Goal: Task Accomplishment & Management: Use online tool/utility

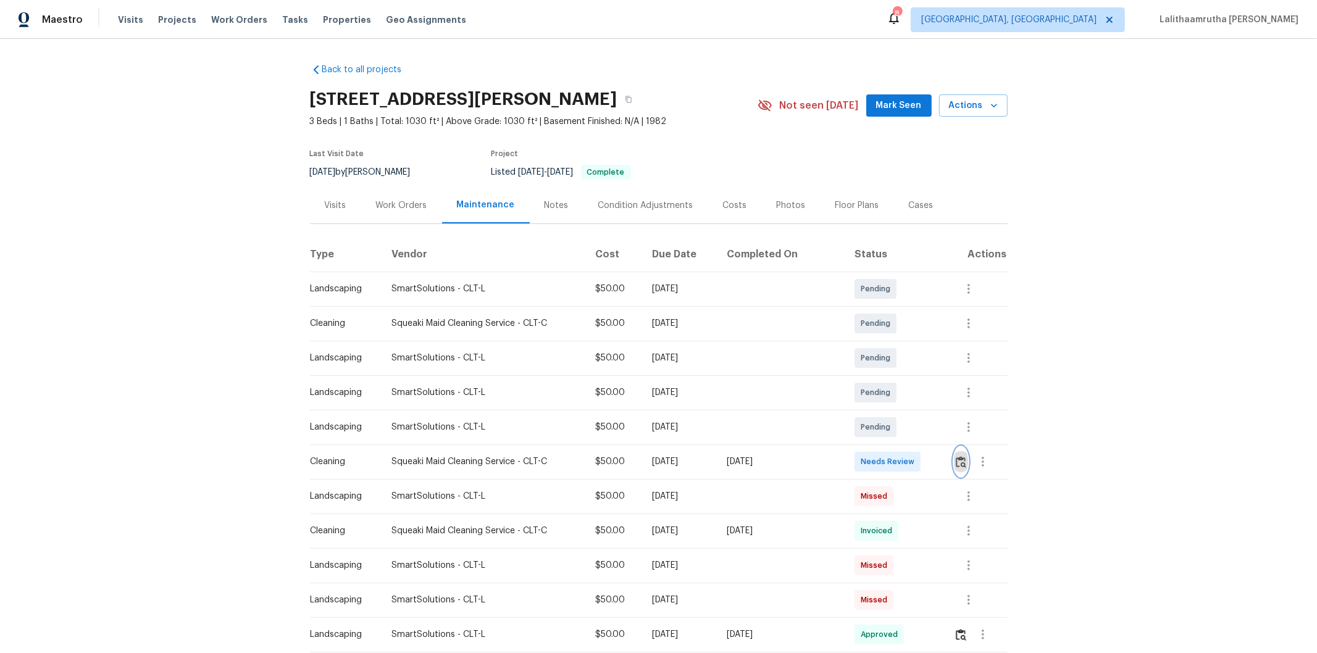
click at [936, 439] on img "button" at bounding box center [961, 462] width 10 height 12
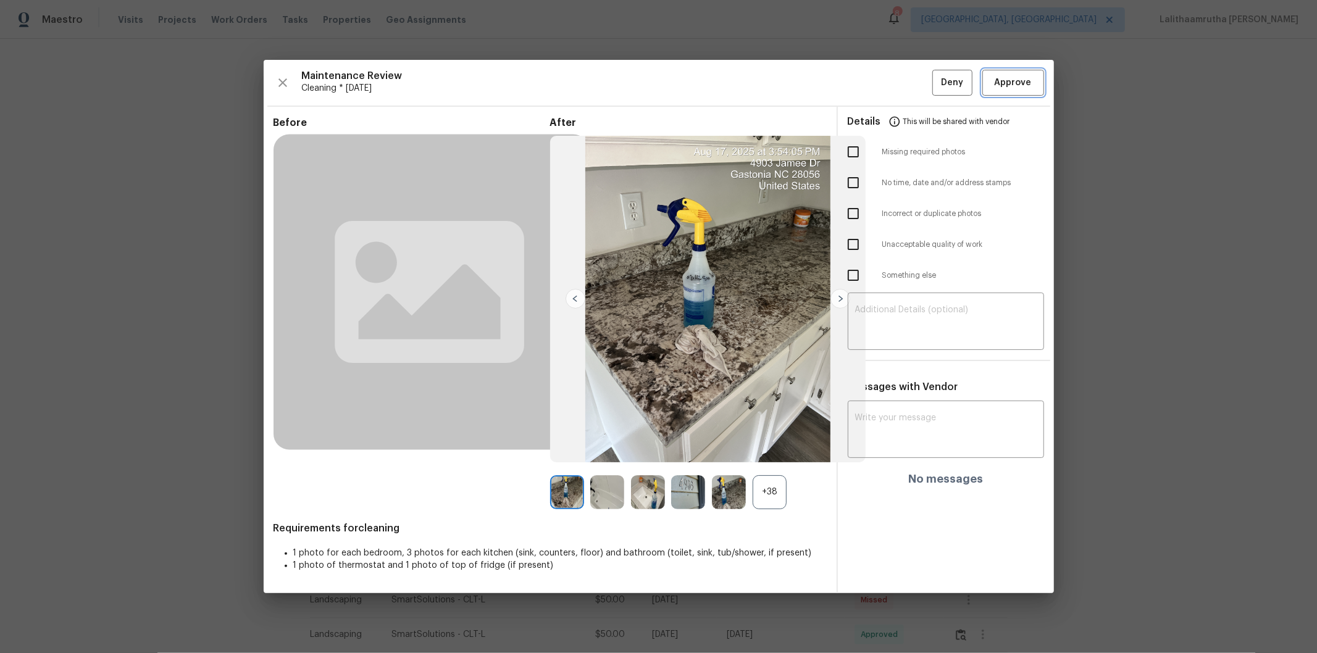
click at [936, 90] on span "Approve" at bounding box center [1013, 82] width 37 height 15
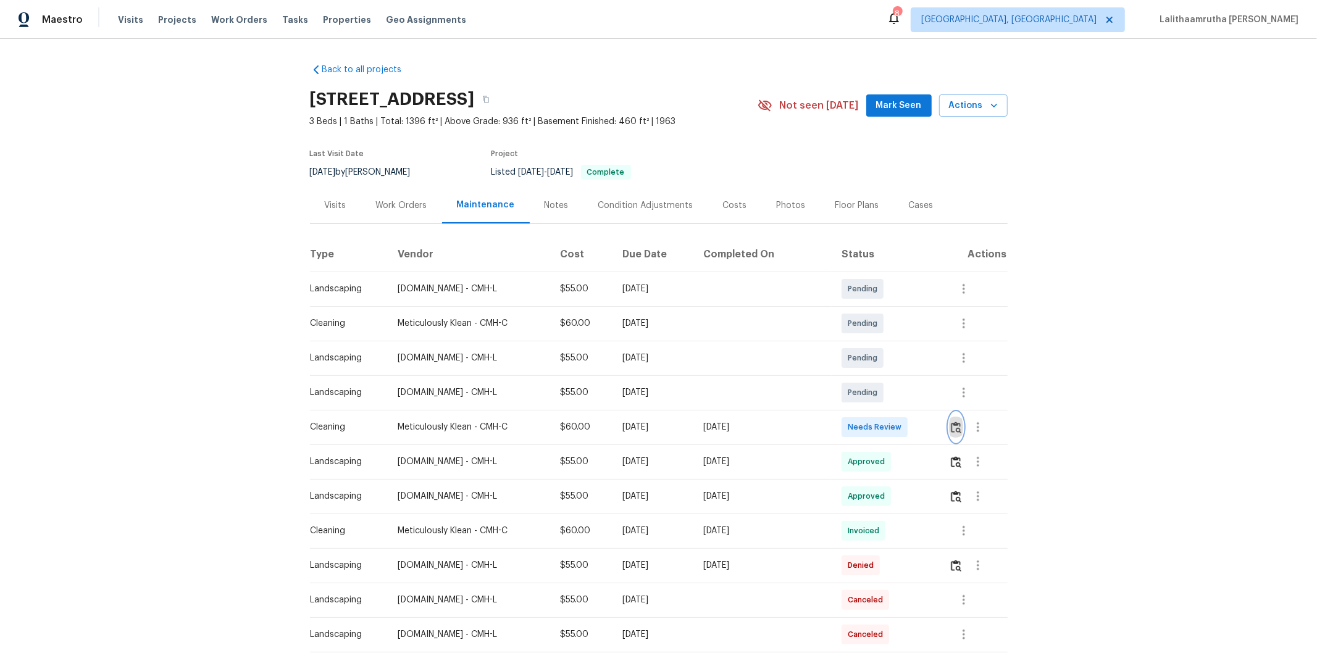
click at [936, 418] on button "button" at bounding box center [956, 428] width 14 height 30
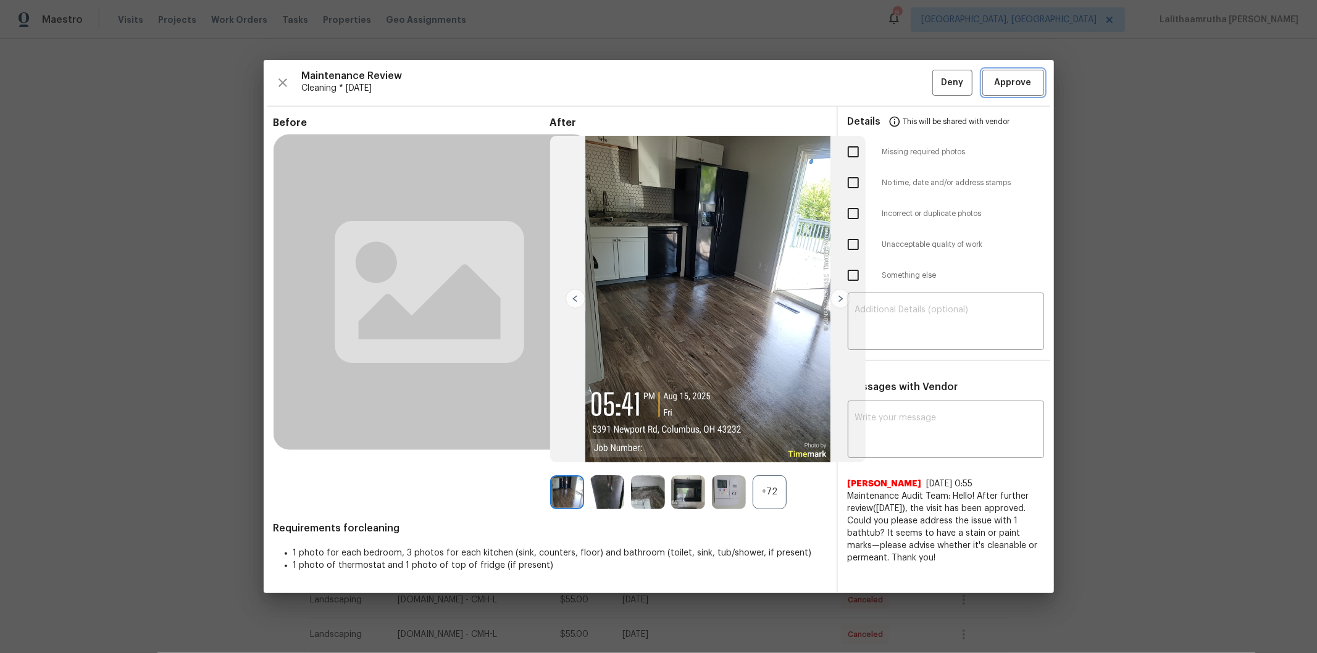
click at [936, 86] on span "Approve" at bounding box center [1013, 82] width 37 height 15
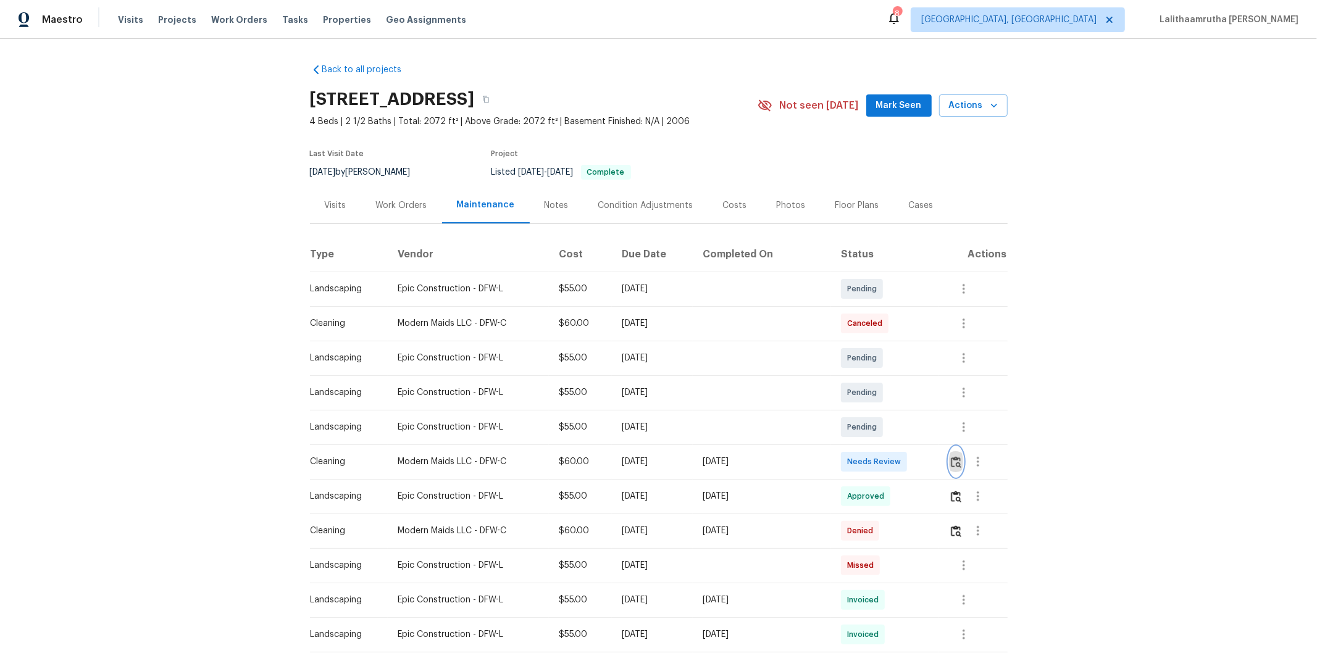
click at [936, 439] on img "button" at bounding box center [956, 462] width 10 height 12
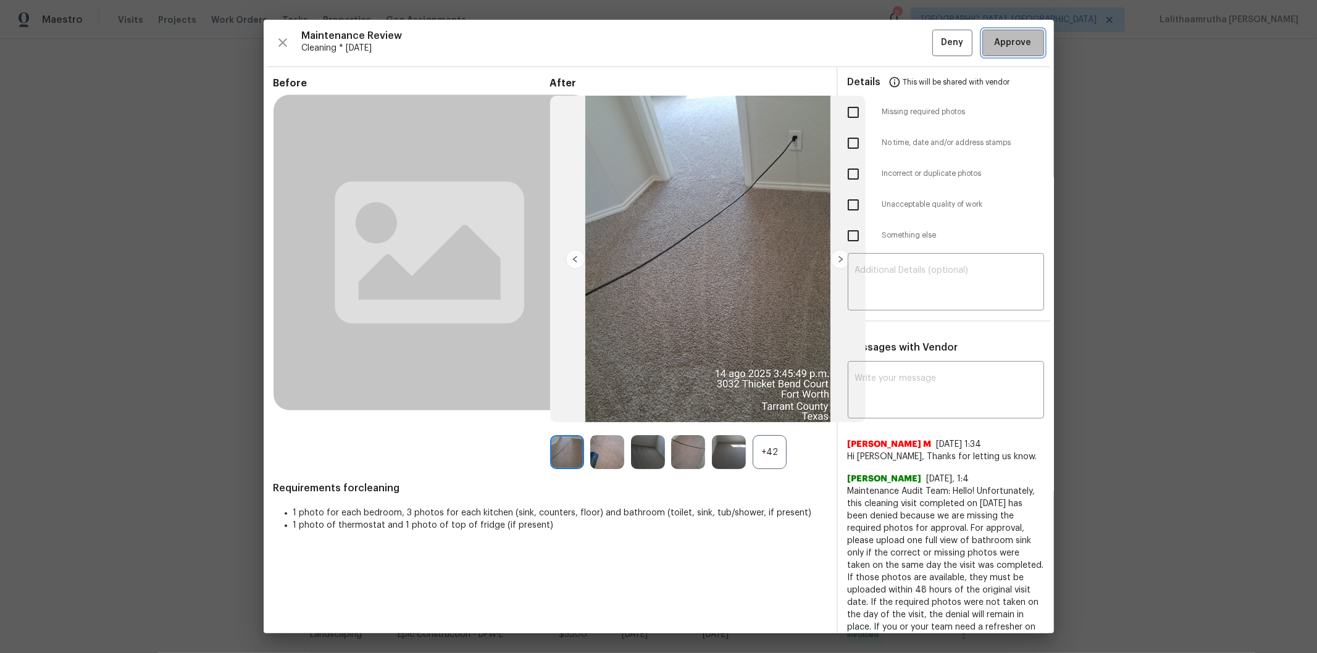
click at [936, 40] on span "Approve" at bounding box center [1013, 42] width 37 height 15
